Goal: Use online tool/utility: Use online tool/utility

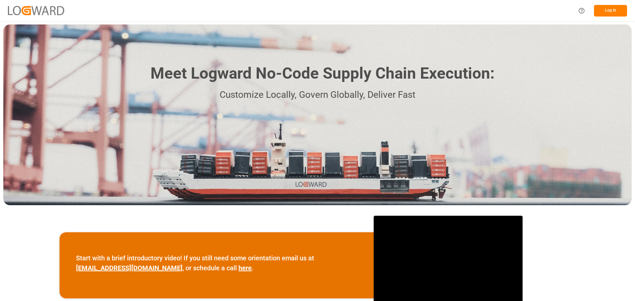
click at [601, 11] on button "Log In" at bounding box center [610, 11] width 33 height 12
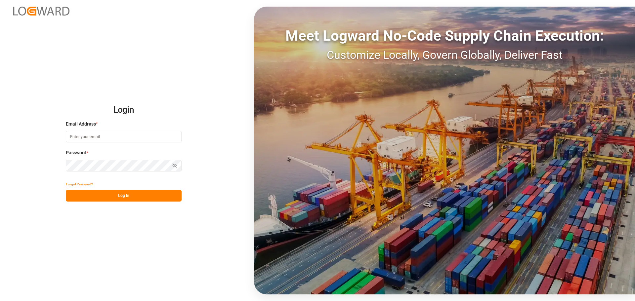
click at [126, 138] on input at bounding box center [124, 137] width 116 height 12
type input "[PERSON_NAME][EMAIL_ADDRESS][DOMAIN_NAME]"
click at [132, 196] on button "Log In" at bounding box center [124, 196] width 116 height 12
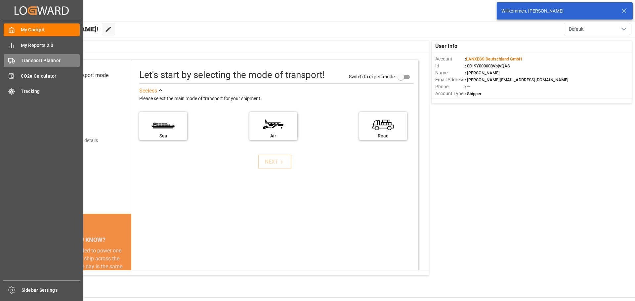
click at [36, 67] on div "Transport Planner Transport Planner" at bounding box center [42, 60] width 76 height 13
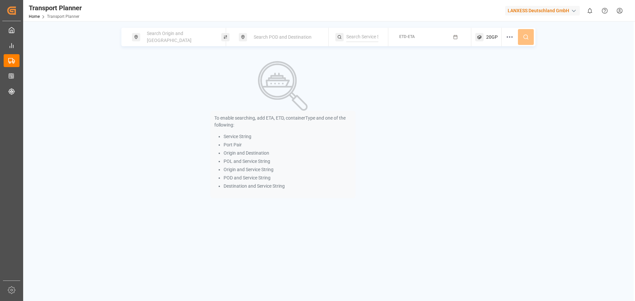
click at [160, 37] on span "Search Origin and [GEOGRAPHIC_DATA]" at bounding box center [169, 37] width 45 height 12
click at [166, 85] on input at bounding box center [173, 90] width 66 height 10
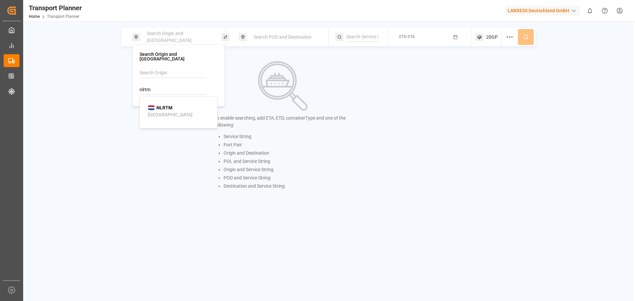
click at [165, 111] on div "[GEOGRAPHIC_DATA]" at bounding box center [170, 114] width 45 height 7
type input "NLRTM"
click at [285, 41] on div "Search POD and Destination" at bounding box center [285, 37] width 71 height 12
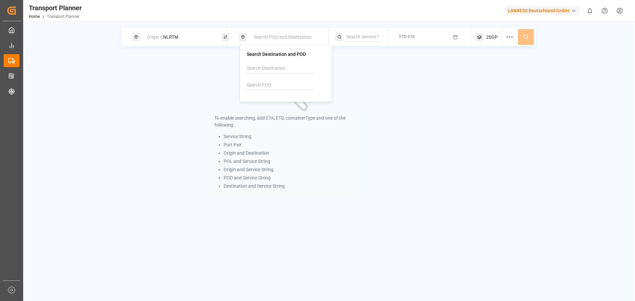
click at [271, 82] on input at bounding box center [280, 85] width 66 height 10
click at [269, 103] on b "CNSHA" at bounding box center [272, 103] width 16 height 5
type input "CNSHA"
click at [374, 44] on div at bounding box center [361, 37] width 53 height 19
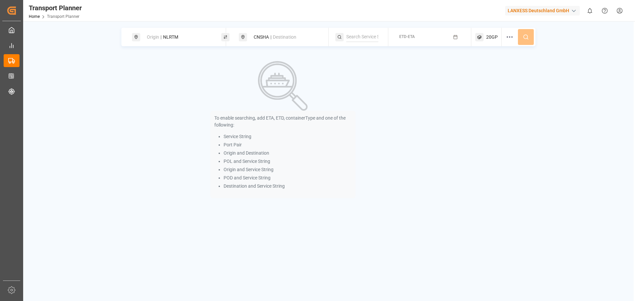
click at [413, 40] on div "ETD-ETA" at bounding box center [407, 37] width 16 height 8
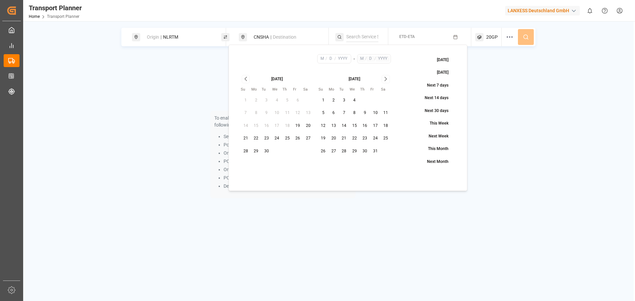
click at [373, 114] on button "10" at bounding box center [375, 113] width 11 height 11
type input "10"
type input "2025"
click at [386, 80] on icon "Go to next month" at bounding box center [386, 79] width 2 height 4
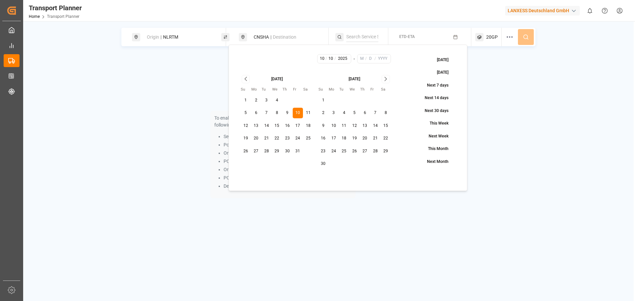
click at [386, 80] on icon "Go to next month" at bounding box center [386, 79] width 2 height 4
click at [355, 153] on button "31" at bounding box center [354, 151] width 11 height 11
type input "12"
type input "31"
type input "2025"
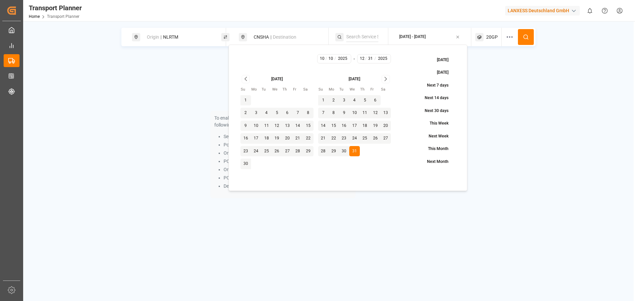
click at [526, 40] on icon at bounding box center [526, 37] width 6 height 6
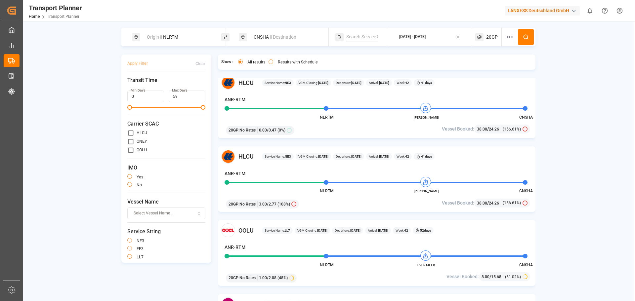
scroll to position [893, 0]
